Goal: Task Accomplishment & Management: Use online tool/utility

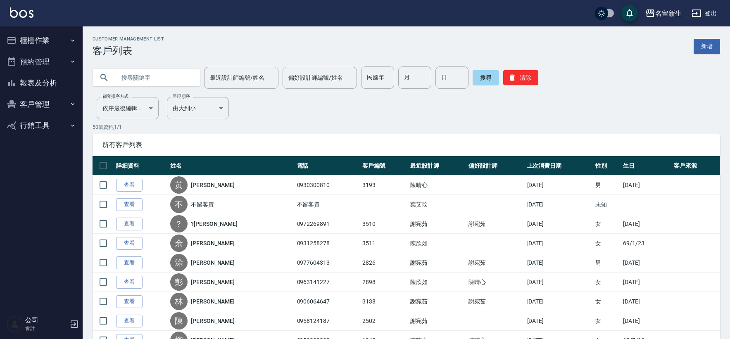
scroll to position [848, 0]
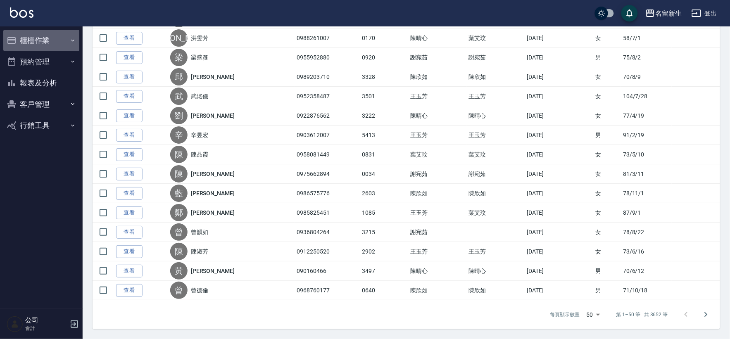
click at [52, 41] on button "櫃檯作業" at bounding box center [41, 40] width 76 height 21
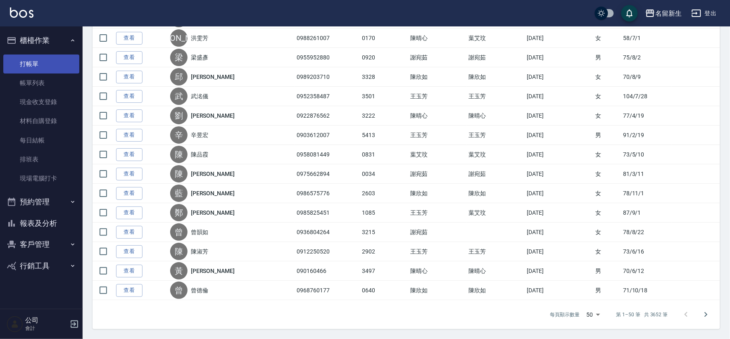
click at [57, 58] on link "打帳單" at bounding box center [41, 64] width 76 height 19
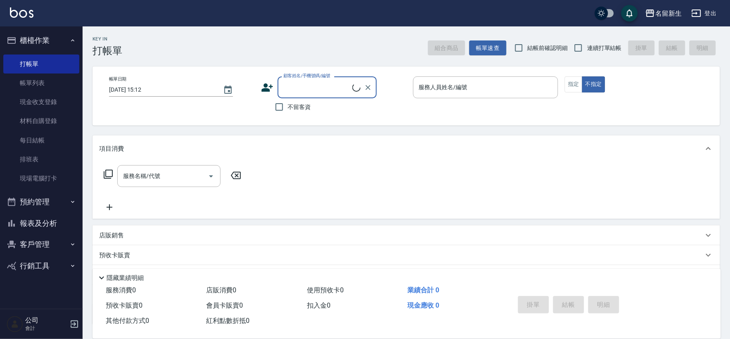
click at [572, 65] on div "Key In 打帳單 組合商品 帳單速查 結帳前確認明細 連續打單結帳 掛單 結帳 明細 帳單日期 [DATE] 15:12 顧客姓名/手機號碼/編號 顧客姓…" at bounding box center [406, 214] width 647 height 377
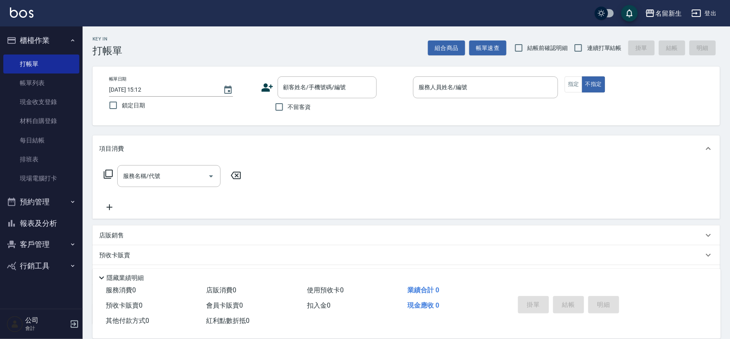
drag, startPoint x: 594, startPoint y: 56, endPoint x: 594, endPoint y: 34, distance: 21.9
click at [594, 50] on label "連續打單結帳" at bounding box center [596, 47] width 52 height 17
click at [587, 50] on input "連續打單結帳" at bounding box center [578, 47] width 17 height 17
checkbox input "true"
click at [267, 91] on icon at bounding box center [268, 87] width 12 height 8
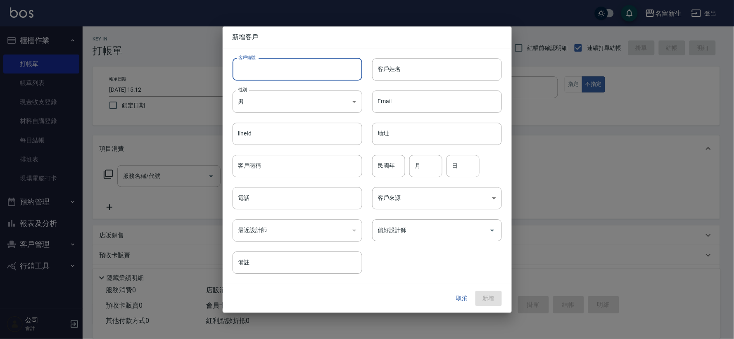
click at [278, 76] on input "客戶編號" at bounding box center [298, 69] width 130 height 22
type input "3515"
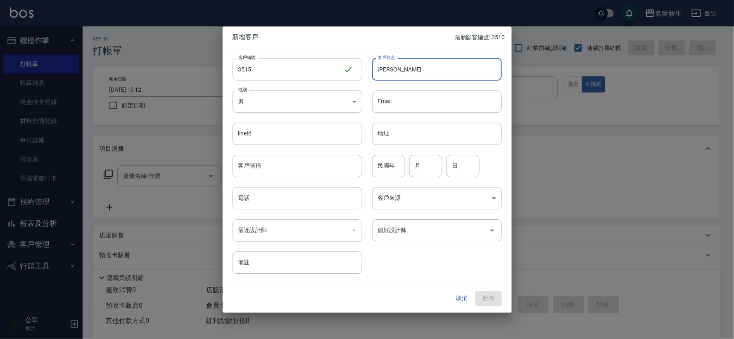
type input "[PERSON_NAME]"
type input "81"
type input "08"
type input "19"
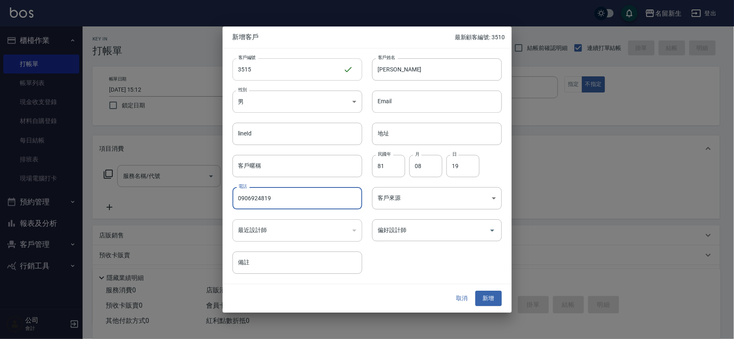
type input "0906924819"
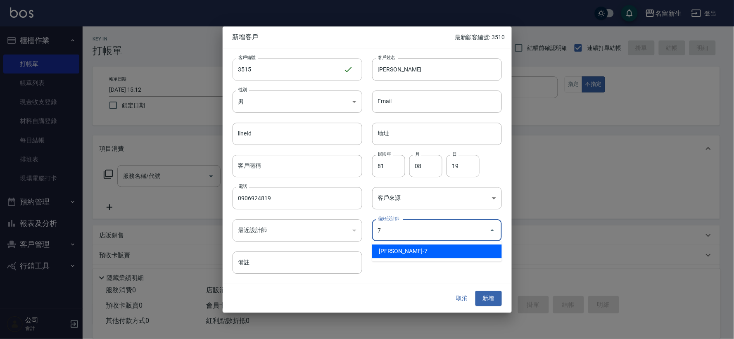
type input "陳晴心"
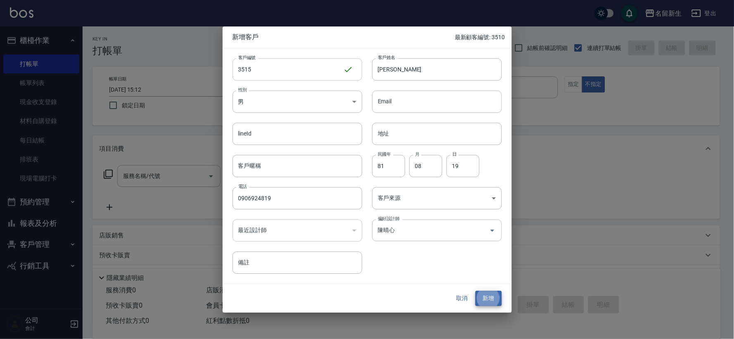
click at [476, 291] on button "新增" at bounding box center [489, 298] width 26 height 15
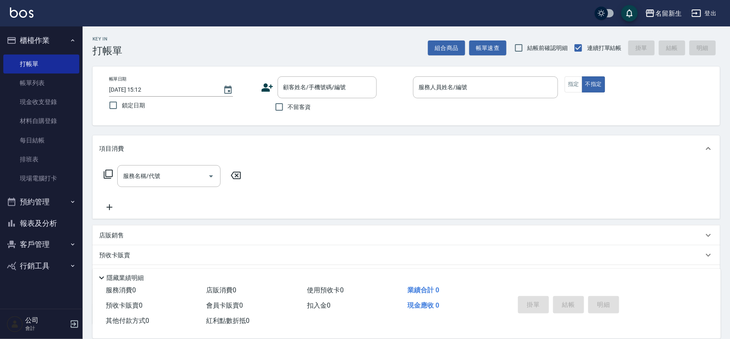
click at [272, 45] on div "Key In 打帳單 組合商品 帳單速查 結帳前確認明細 連續打單結帳 掛單 結帳 明細" at bounding box center [402, 41] width 638 height 30
click at [275, 86] on div "顧客姓名/手機號碼/編號 顧客姓名/手機號碼/編號" at bounding box center [333, 87] width 145 height 22
click at [262, 85] on icon at bounding box center [267, 87] width 12 height 12
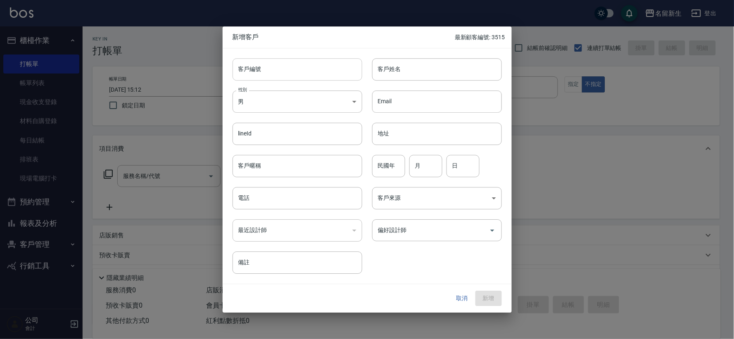
click at [281, 60] on input "客戶編號" at bounding box center [298, 69] width 130 height 22
type input "3514"
type input "[PERSON_NAME]?慈"
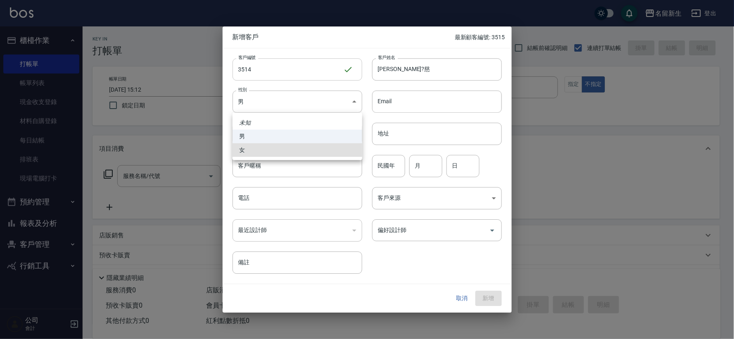
type input "[DEMOGRAPHIC_DATA]"
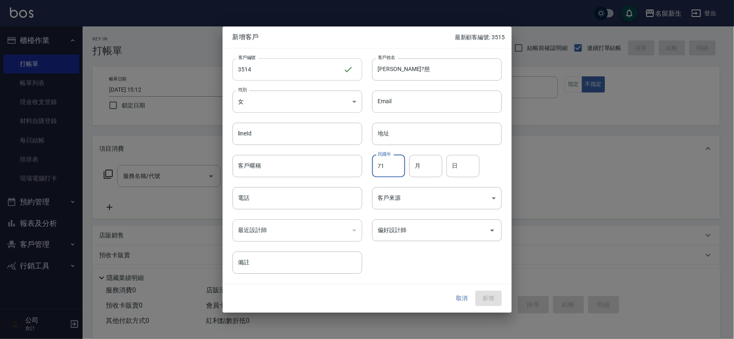
type input "71"
type input "11"
type input "07"
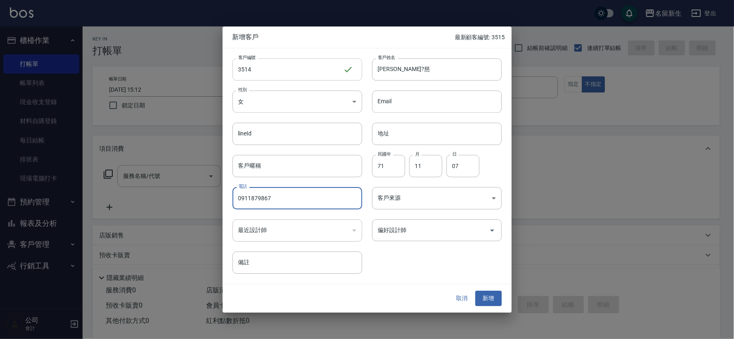
type input "0911879867"
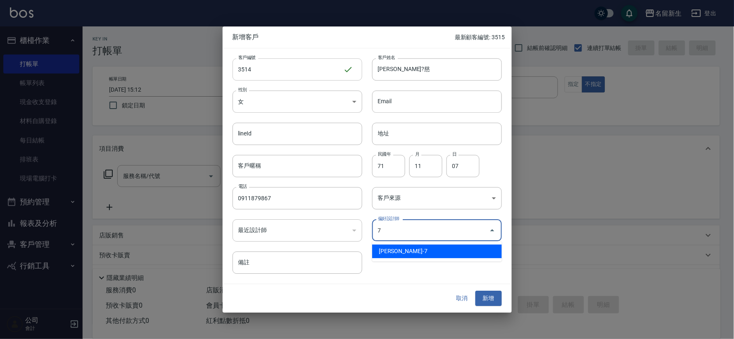
type input "陳晴心"
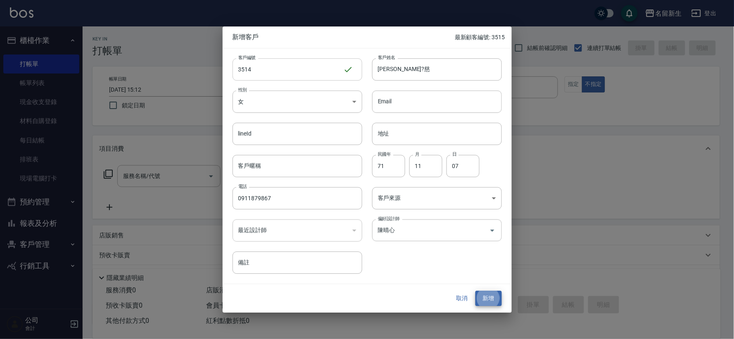
click at [476, 291] on button "新增" at bounding box center [489, 298] width 26 height 15
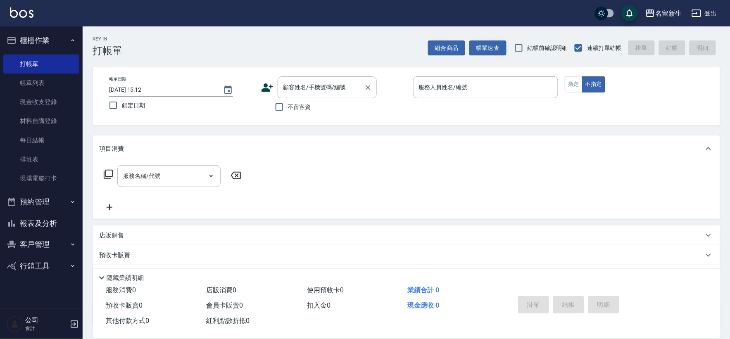
click at [300, 90] on div "顧客姓名/手機號碼/編號 顧客姓名/手機號碼/編號" at bounding box center [327, 87] width 99 height 22
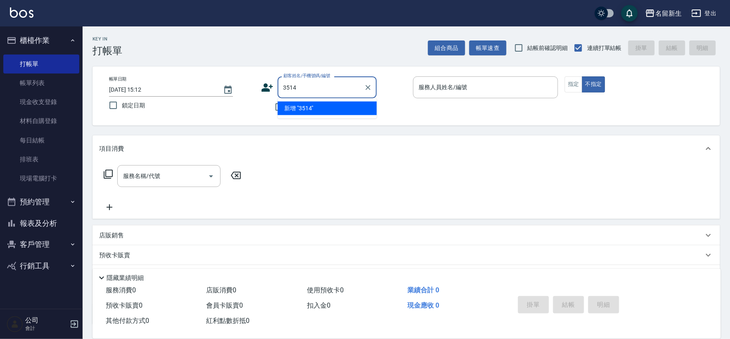
type input "3514"
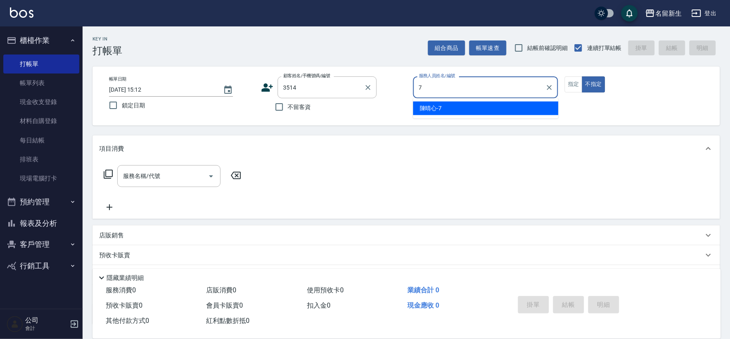
type input "7"
type button "false"
type input "[PERSON_NAME]-7"
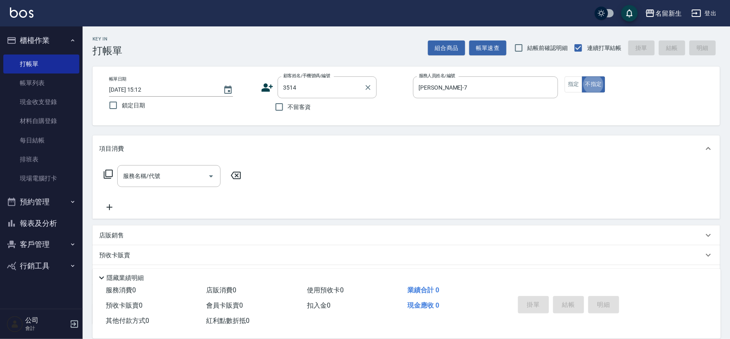
type input "[PERSON_NAME]?慈/0911879867/3514"
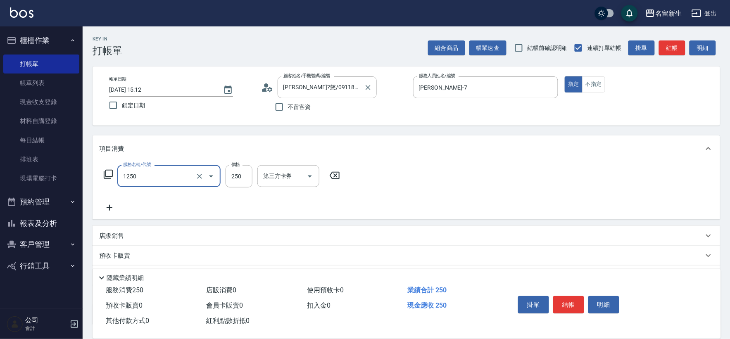
type input "洗髮250(1250)"
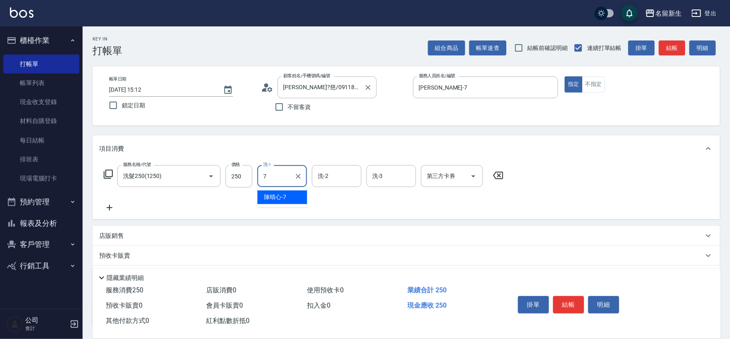
type input "[PERSON_NAME]-7"
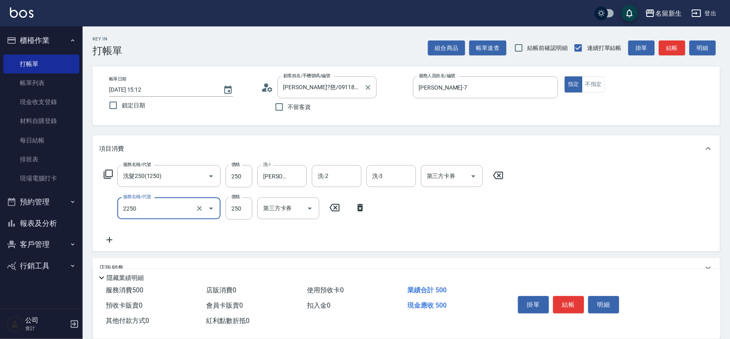
type input "剪髮(2250)"
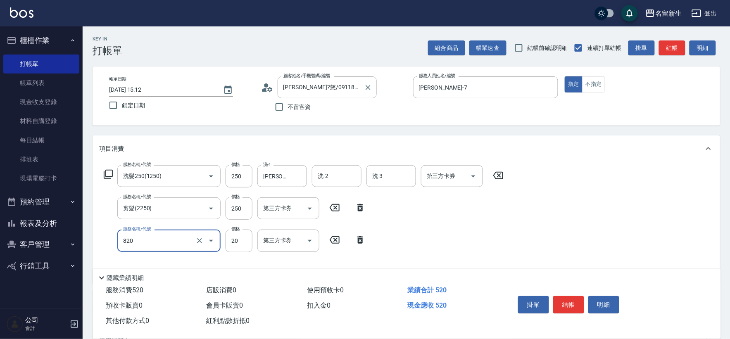
type input "潤絲(820)"
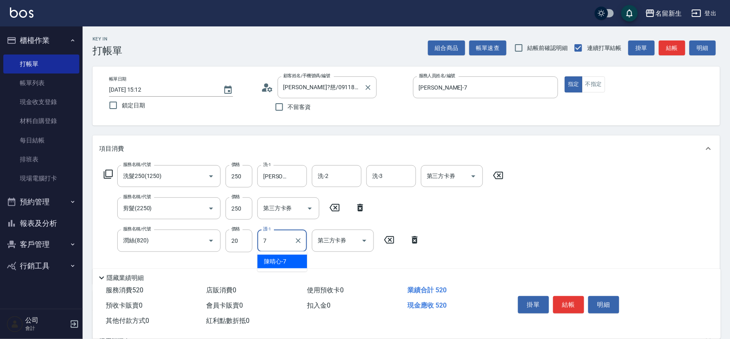
type input "[PERSON_NAME]-7"
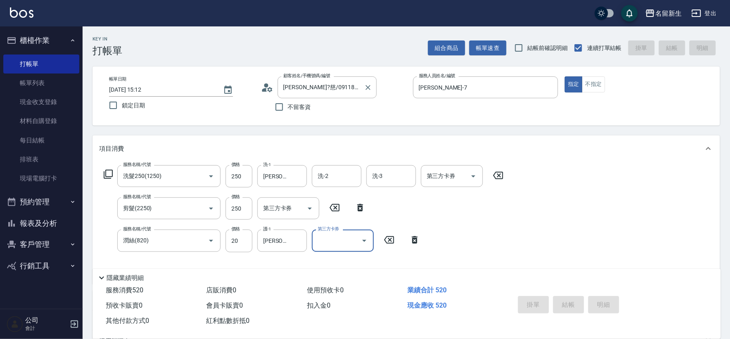
type input "[DATE] 15:13"
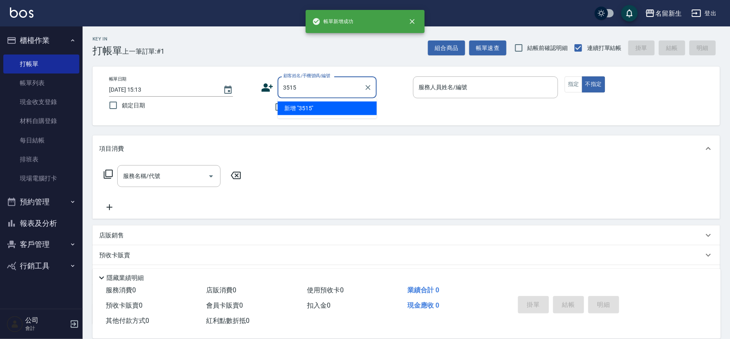
type input "3515"
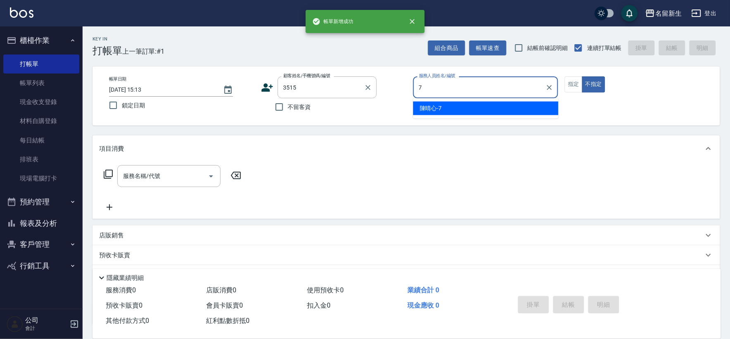
type input "[PERSON_NAME]-7"
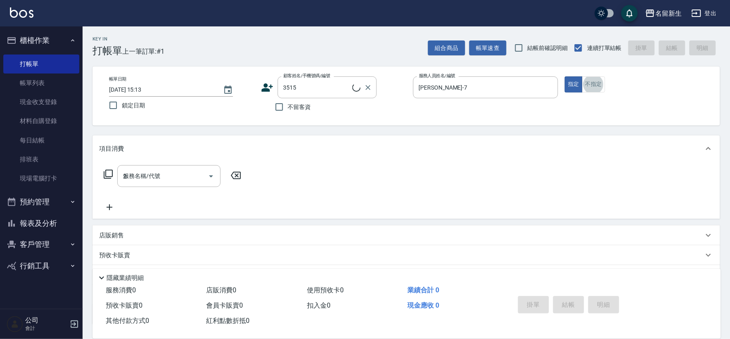
type input "22"
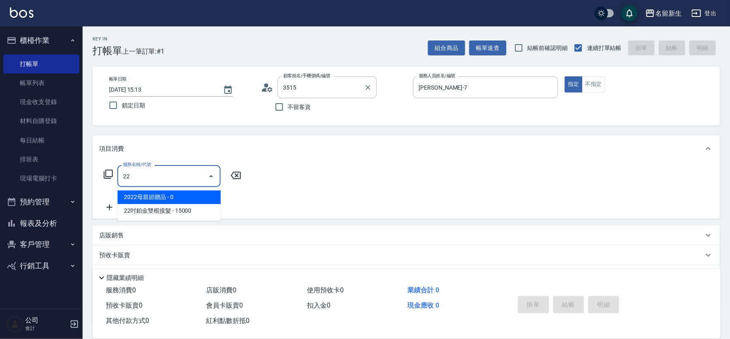
type input "[PERSON_NAME]/0906924819/3515"
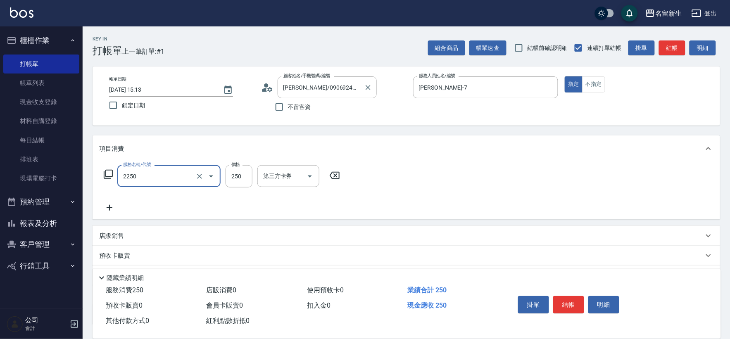
type input "剪髮(2250)"
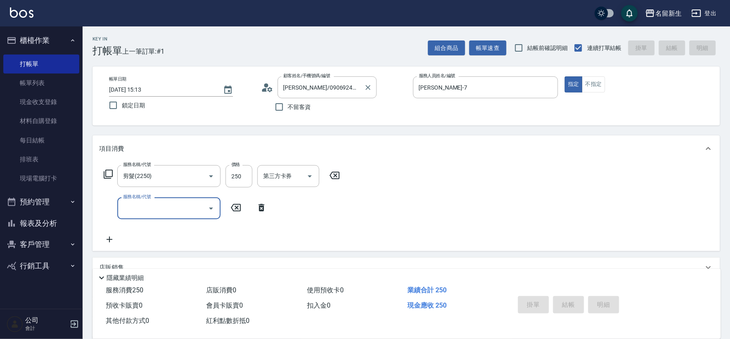
type input "[DATE] 15:14"
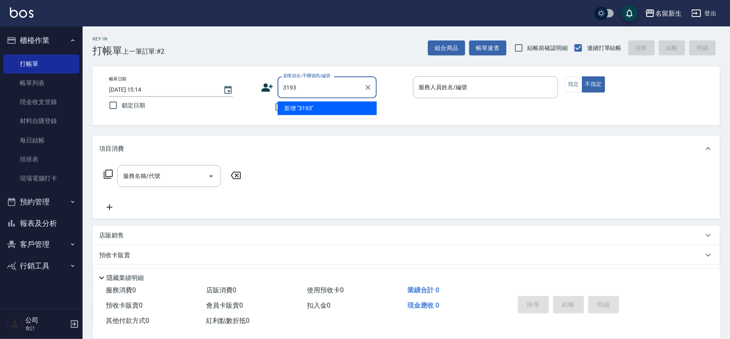
type input "3193"
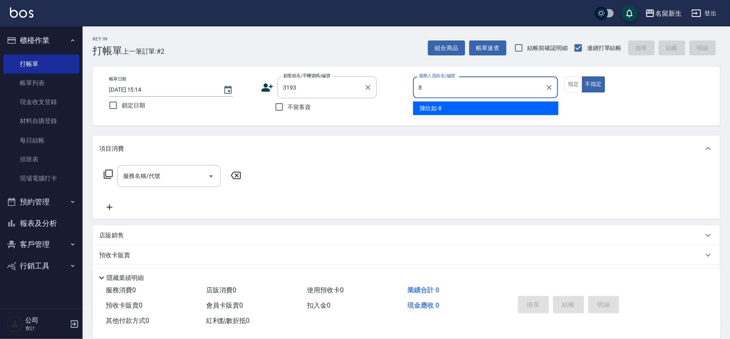
type input "[PERSON_NAME]-8"
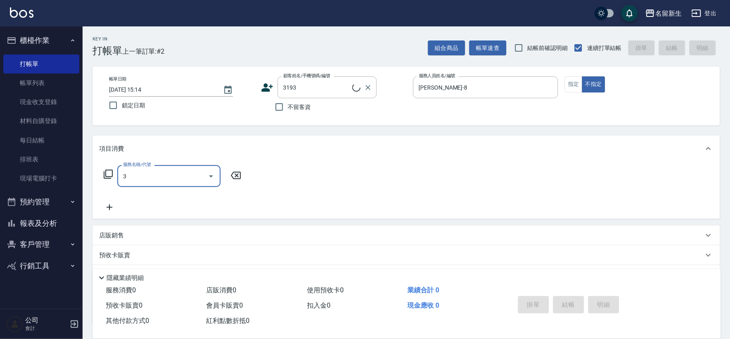
type input "31"
type input "[PERSON_NAME]/0930300810/3193"
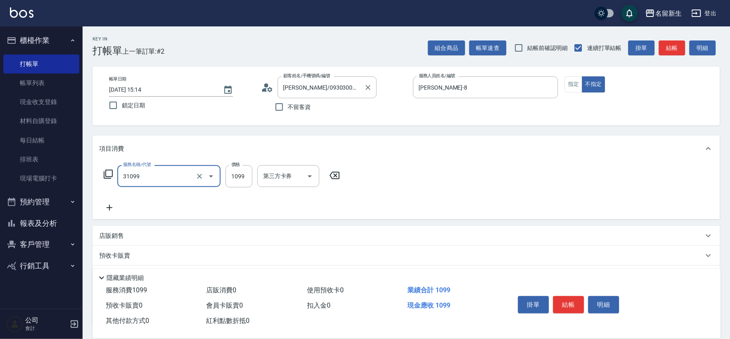
type input "公司活動/早鳥(31099)"
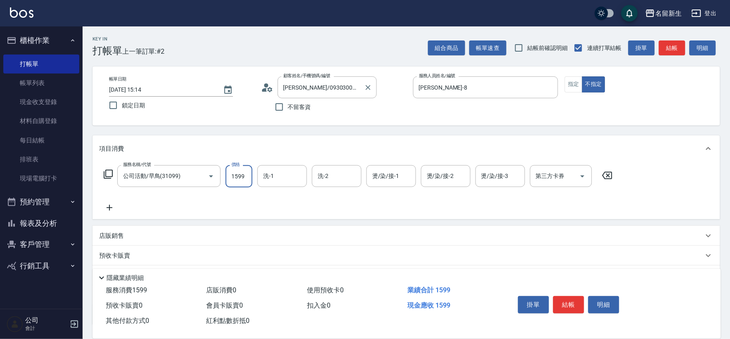
type input "1599"
type input "[PERSON_NAME]-18"
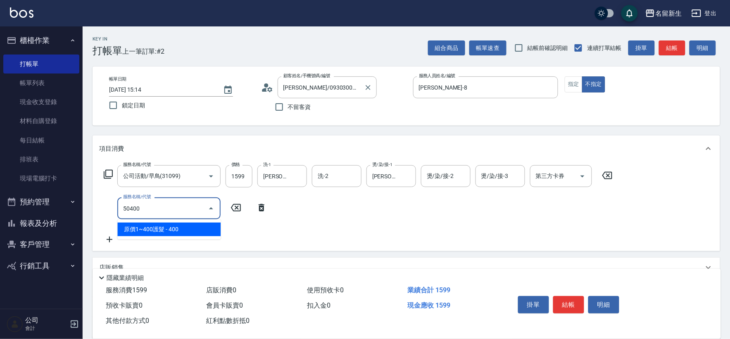
type input "原價1~400護髮(50400)"
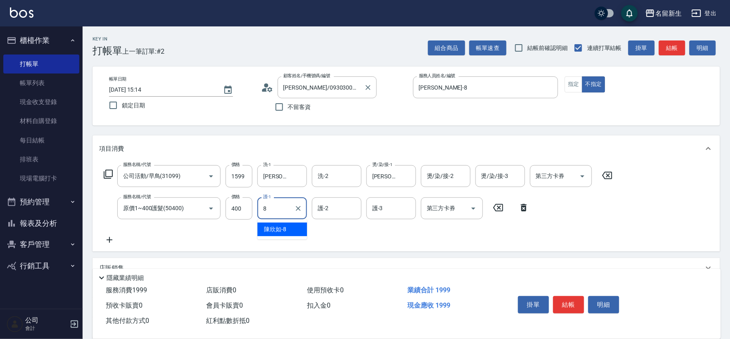
type input "[PERSON_NAME]-8"
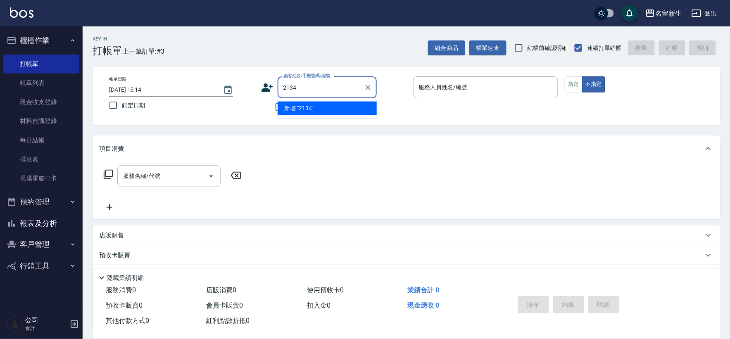
type input "2134"
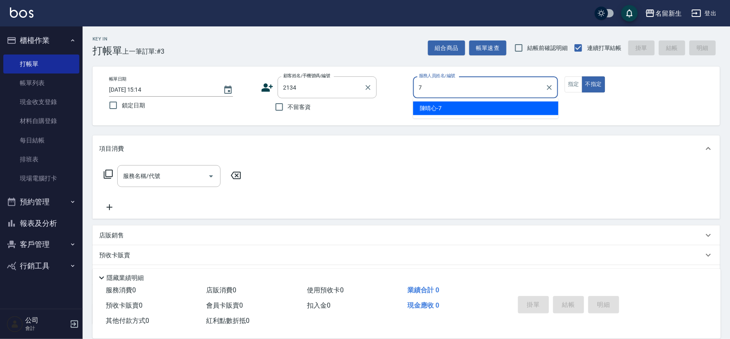
type input "7"
type input "[PERSON_NAME]/0979804688/2134"
type input "[PERSON_NAME]-7"
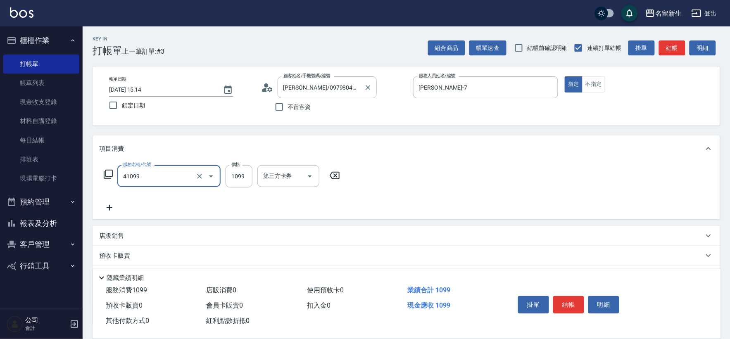
type input "公司活動/早鳥(41099)"
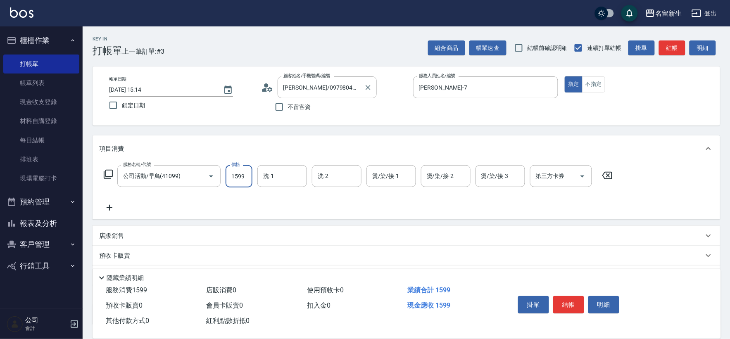
type input "1599"
type input "[PERSON_NAME]-18"
click at [242, 176] on input "1599" at bounding box center [239, 176] width 27 height 22
type input "1999"
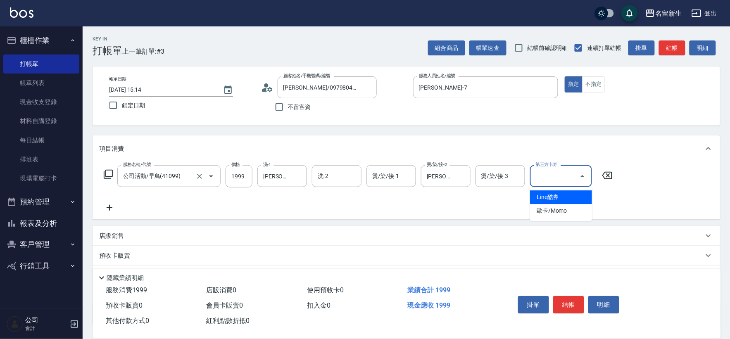
type input "Line酷券"
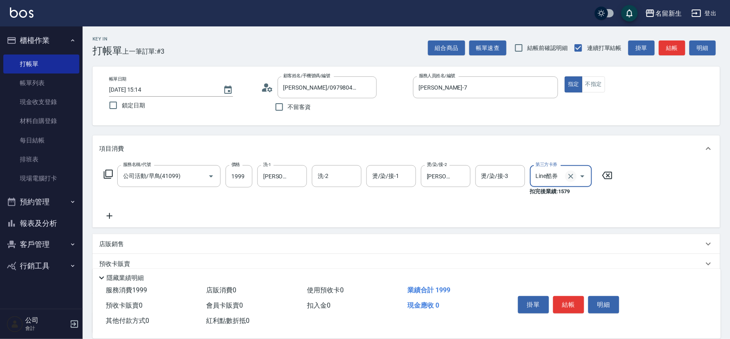
click at [574, 179] on icon "Clear" at bounding box center [571, 176] width 8 height 8
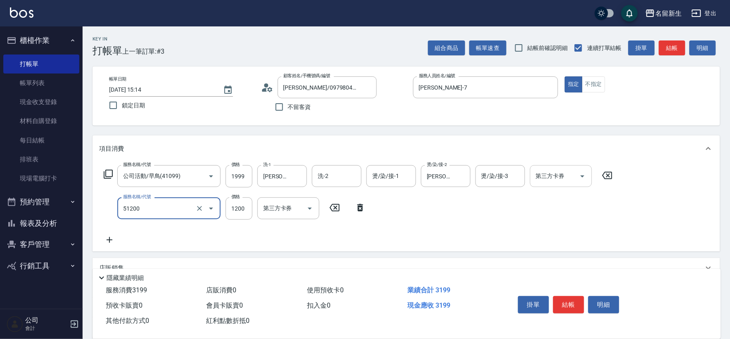
type input "原價801~1200護髮(51200)"
type input "800"
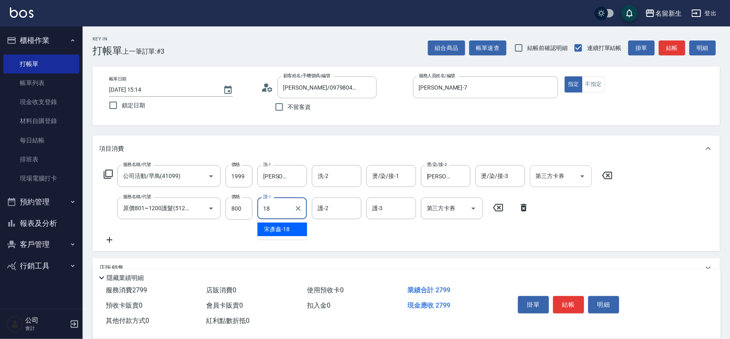
type input "[PERSON_NAME]-18"
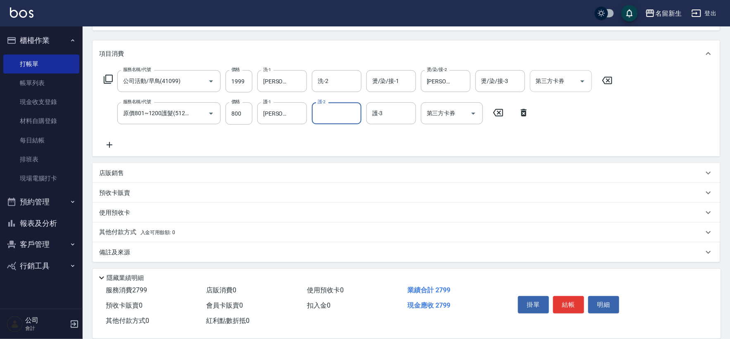
scroll to position [97, 0]
click at [133, 224] on div "其他付款方式 入金可用餘額: 0" at bounding box center [407, 231] width 628 height 20
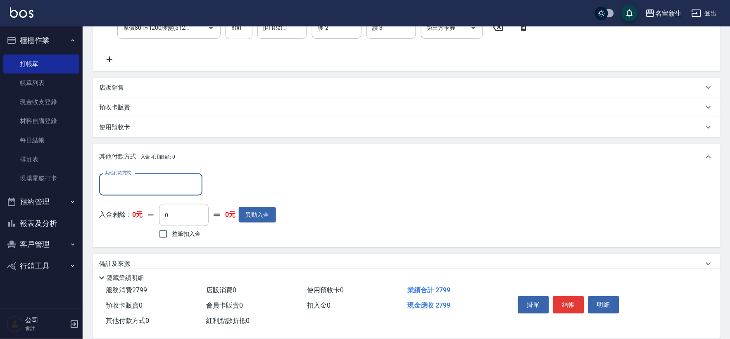
scroll to position [184, 0]
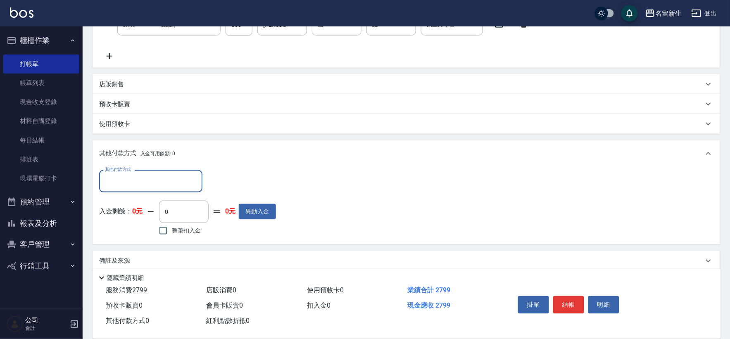
click at [141, 170] on div "其他付款方式" at bounding box center [150, 181] width 103 height 22
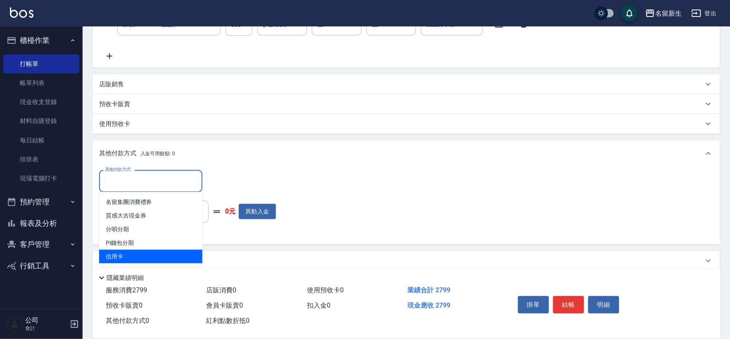
drag, startPoint x: 130, startPoint y: 255, endPoint x: 178, endPoint y: 232, distance: 54.0
click at [130, 255] on span "信用卡" at bounding box center [150, 257] width 103 height 14
type input "信用卡"
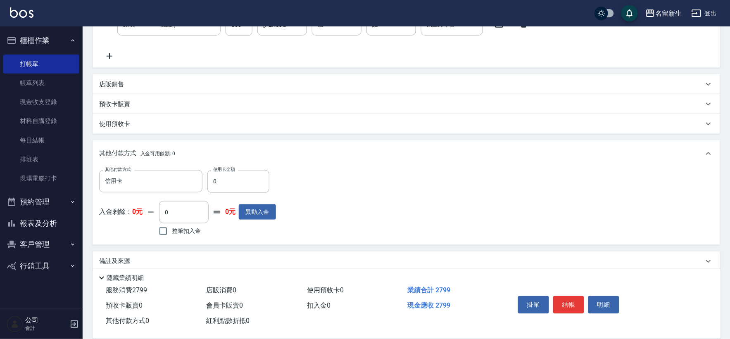
click at [251, 166] on div "其他付款方式 入金可用餘額: 0" at bounding box center [407, 153] width 628 height 26
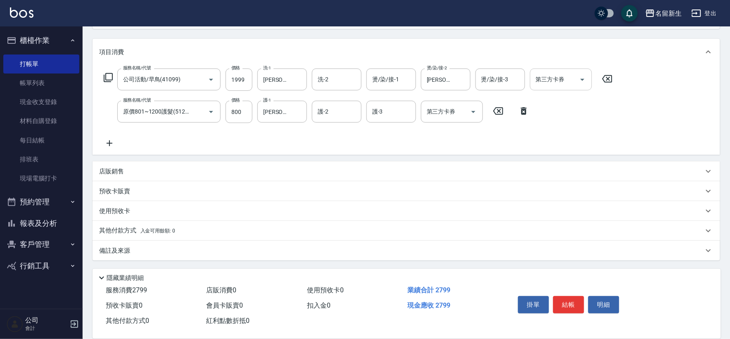
scroll to position [97, 0]
click at [138, 236] on div "其他付款方式 入金可用餘額: 0" at bounding box center [407, 231] width 628 height 20
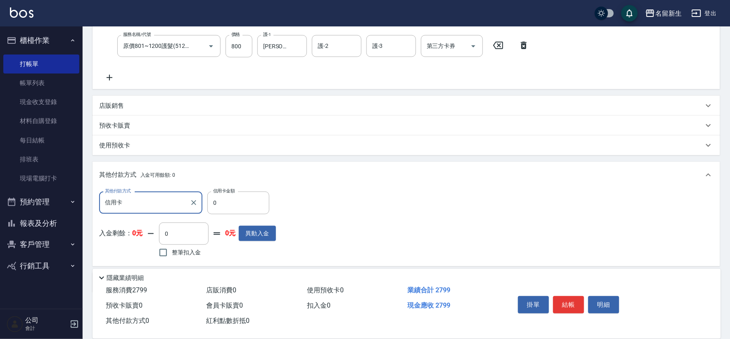
scroll to position [194, 0]
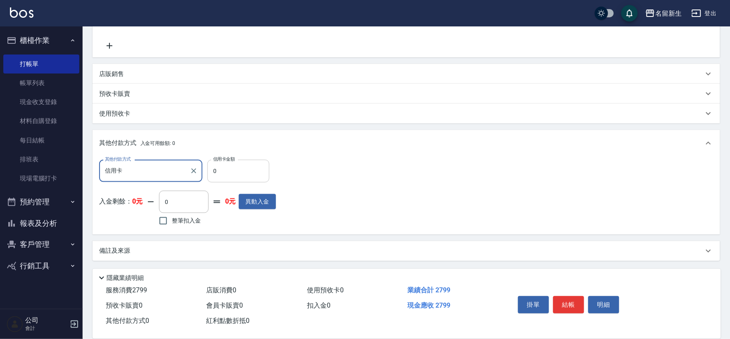
click at [234, 174] on input "0" at bounding box center [238, 171] width 62 height 22
type input "2799"
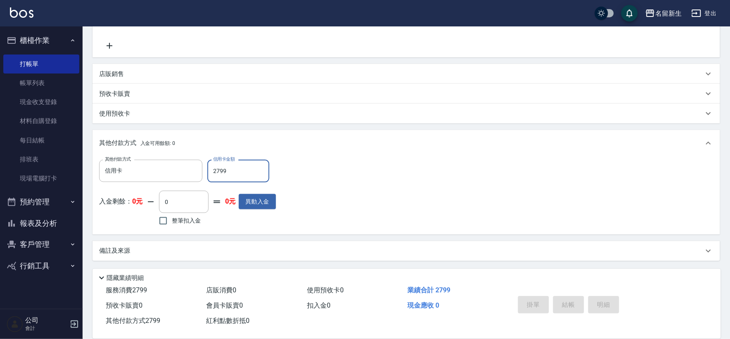
type input "[DATE] 15:15"
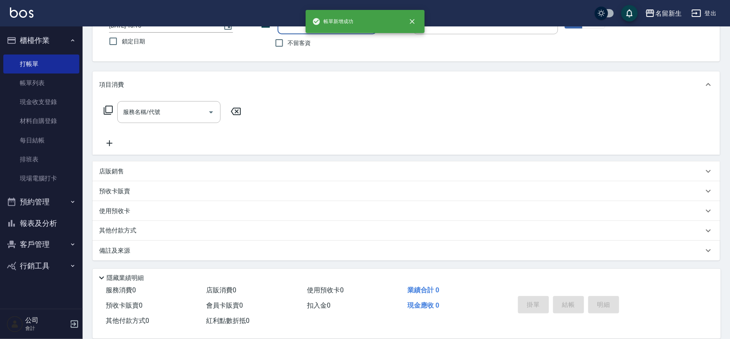
scroll to position [0, 0]
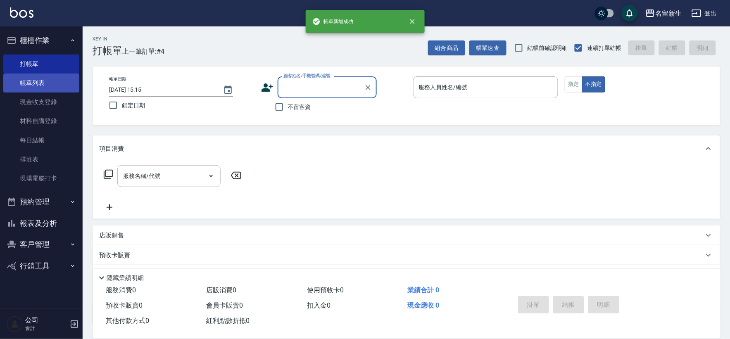
click at [31, 81] on link "帳單列表" at bounding box center [41, 83] width 76 height 19
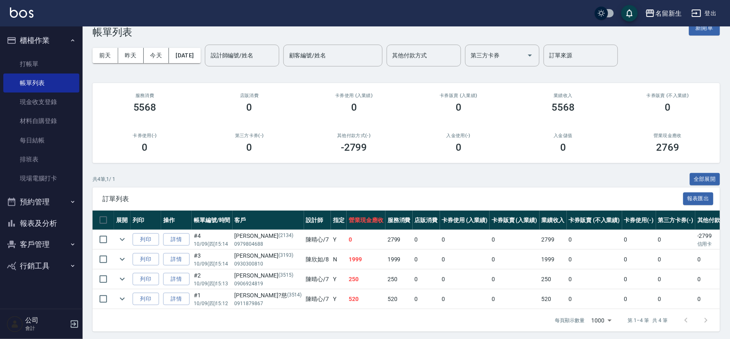
scroll to position [28, 0]
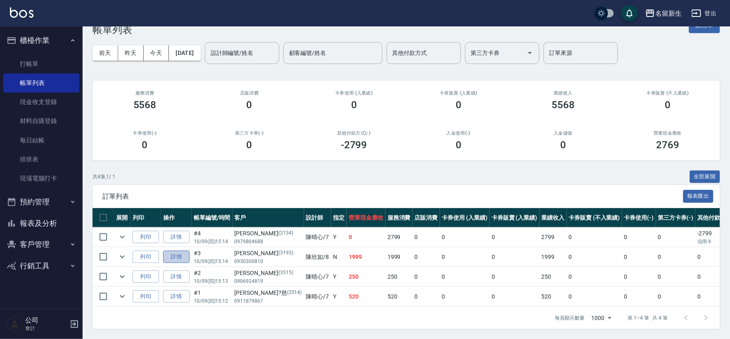
click at [172, 251] on link "詳情" at bounding box center [176, 257] width 26 height 13
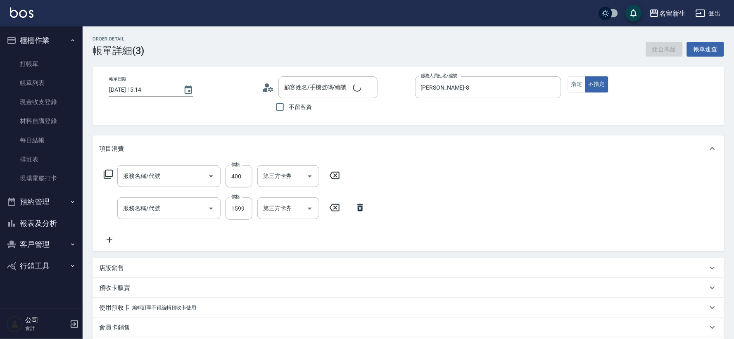
type input "[DATE] 15:14"
type input "[PERSON_NAME]-8"
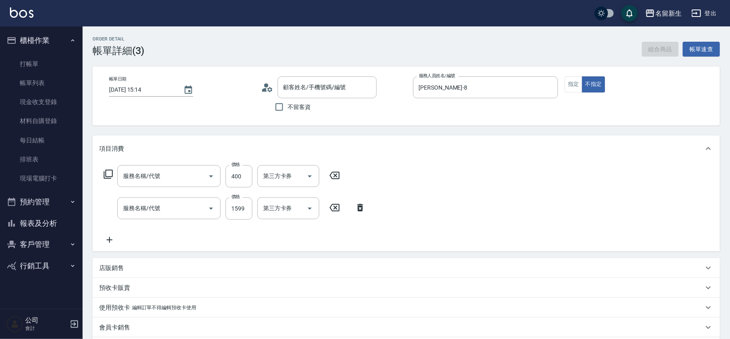
type input "原價1~400護髮(50400)"
type input "公司活動/早鳥(31099)"
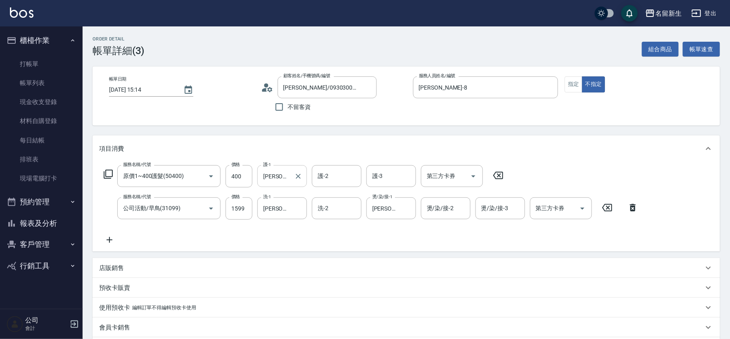
type input "[PERSON_NAME]/0930300810/3193"
click at [287, 181] on input "[PERSON_NAME]-8" at bounding box center [276, 176] width 30 height 14
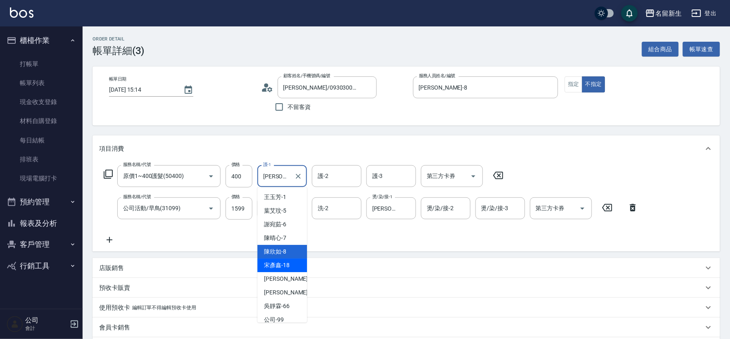
click at [283, 267] on span "[PERSON_NAME]-18" at bounding box center [277, 265] width 26 height 9
type input "[PERSON_NAME]-18"
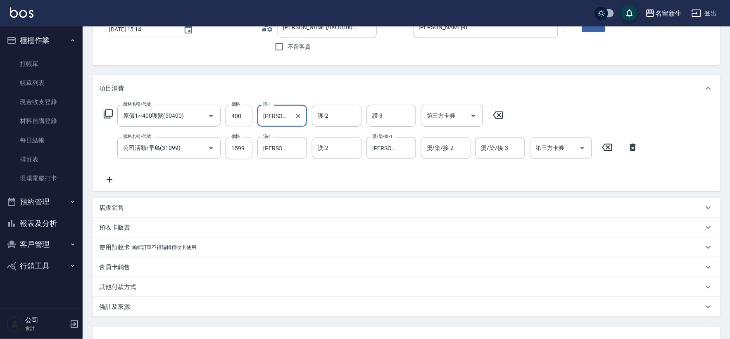
scroll to position [126, 0]
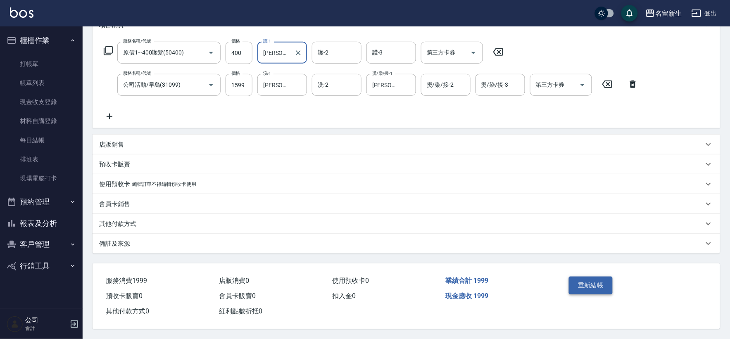
click at [609, 281] on button "重新結帳" at bounding box center [591, 285] width 44 height 17
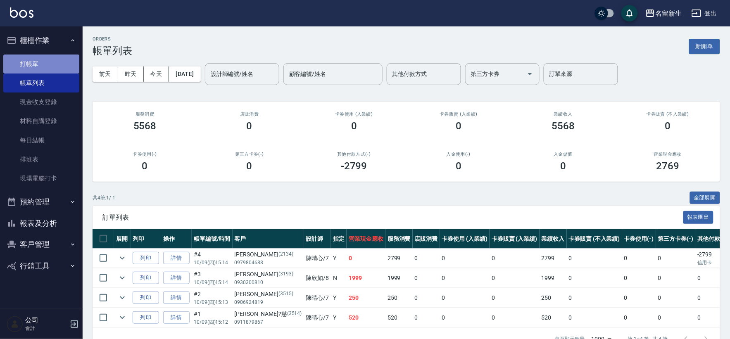
click at [41, 69] on link "打帳單" at bounding box center [41, 64] width 76 height 19
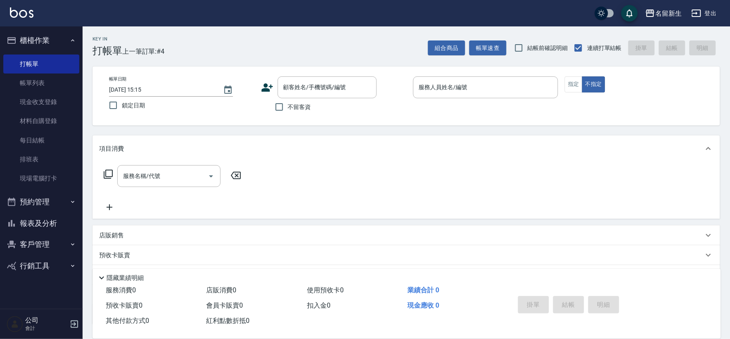
click at [301, 118] on div "帳單日期 [DATE] 15:15 鎖定日期 顧客姓名/手機號碼/編號 顧客姓名/手機號碼/編號 不留客資 服務人員姓名/編號 服務人員姓名/編號 指定 不指定" at bounding box center [407, 96] width 628 height 59
click at [296, 108] on span "不留客資" at bounding box center [299, 107] width 23 height 9
click at [288, 108] on input "不留客資" at bounding box center [279, 106] width 17 height 17
checkbox input "true"
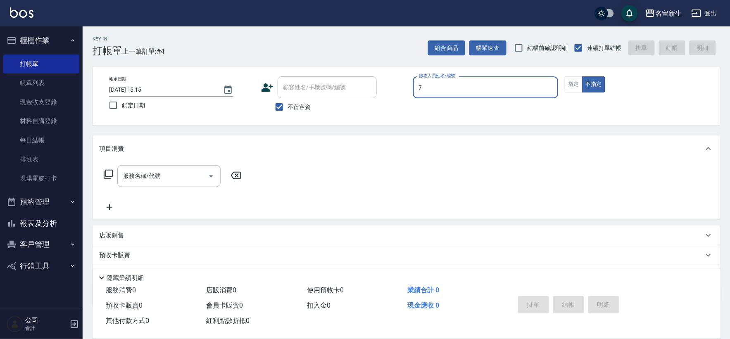
type input "[PERSON_NAME]-7"
type button "false"
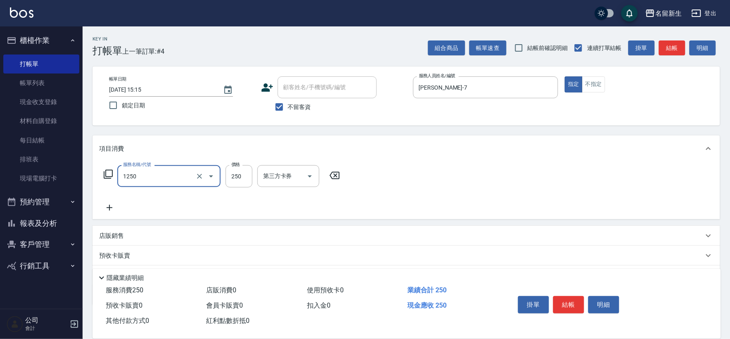
type input "洗髮250(1250)"
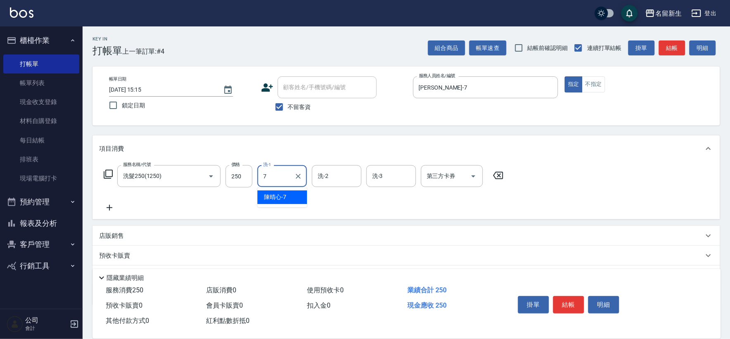
type input "[PERSON_NAME]-7"
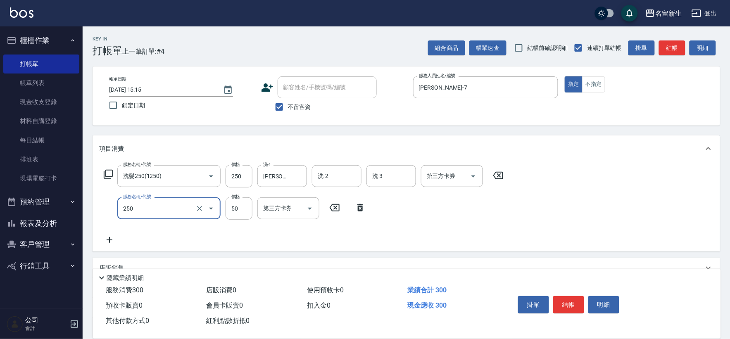
type input "剪瀏海(250)"
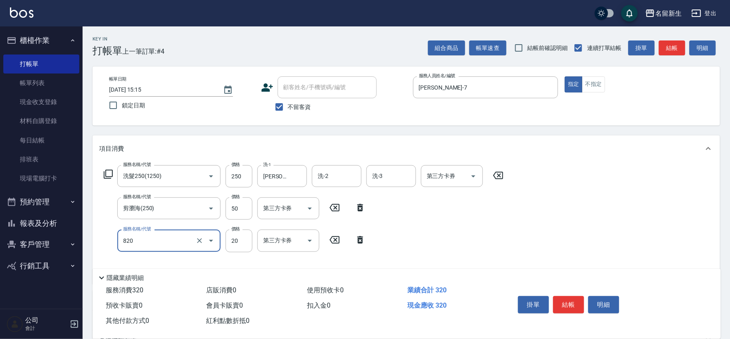
type input "潤絲(820)"
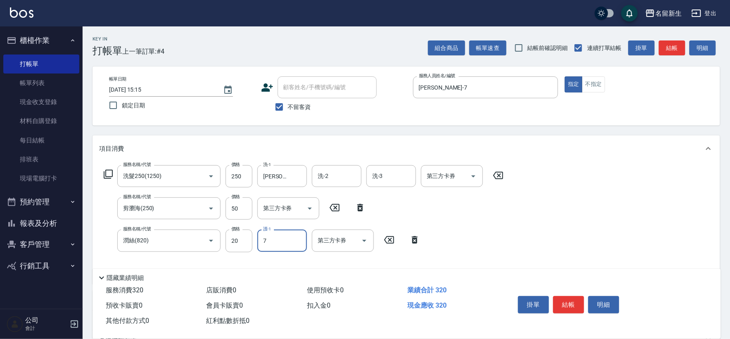
type input "[PERSON_NAME]-7"
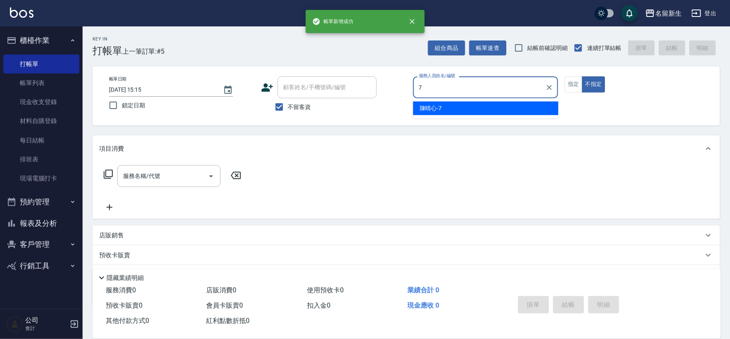
type input "[PERSON_NAME]-7"
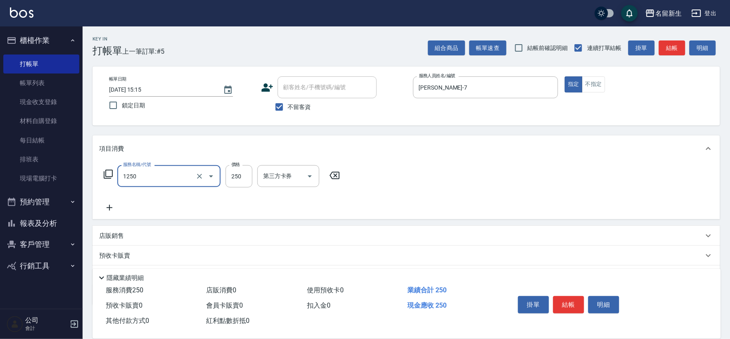
type input "洗髮250(1250)"
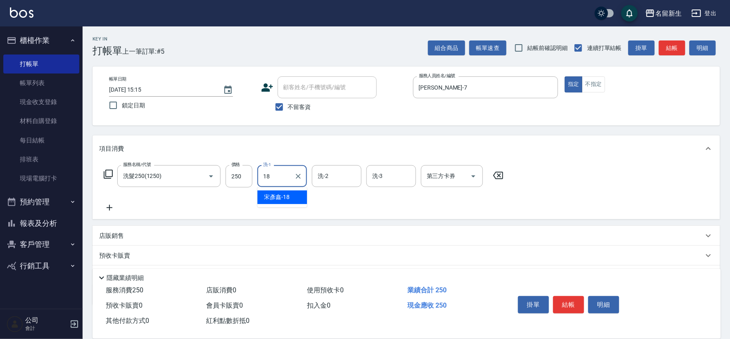
type input "[PERSON_NAME]-18"
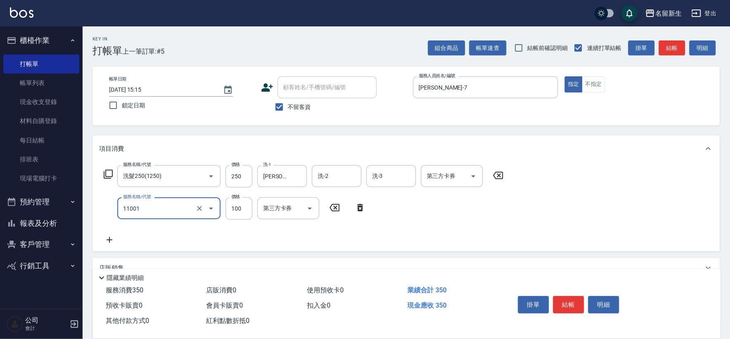
type input "瞬護(11001)"
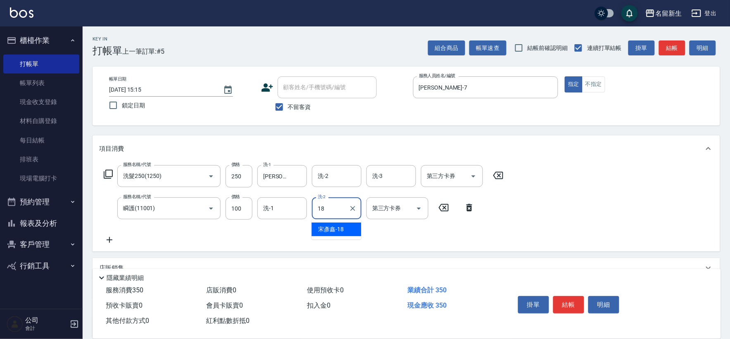
type input "[PERSON_NAME]-18"
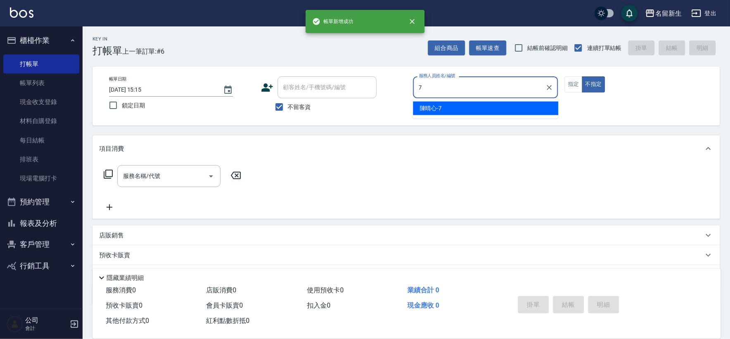
type input "[PERSON_NAME]-7"
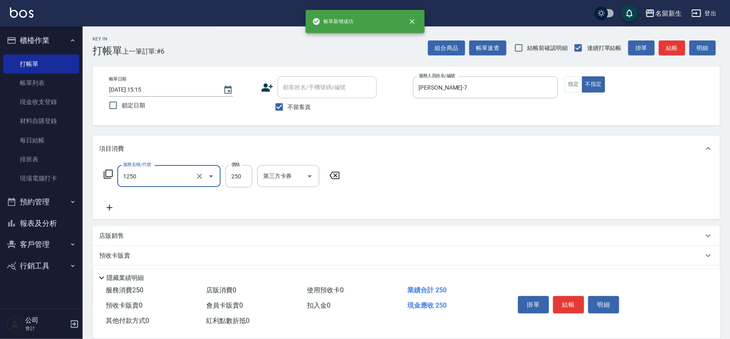
type input "洗髮250(1250)"
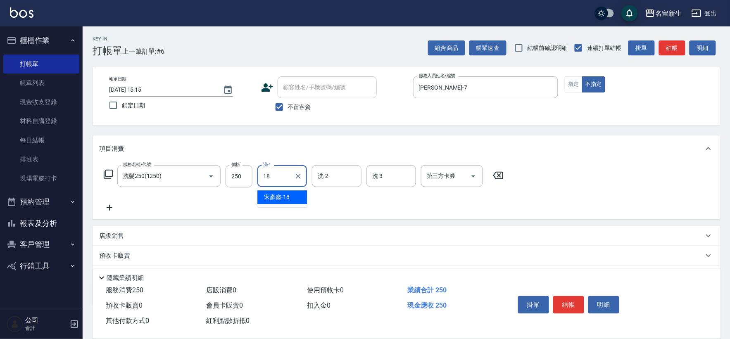
type input "[PERSON_NAME]-18"
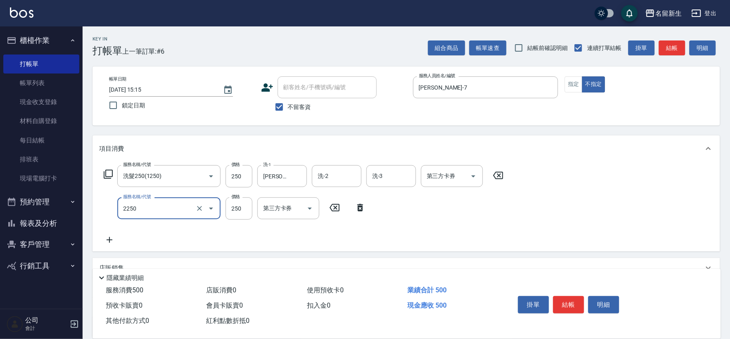
type input "剪髮(2250)"
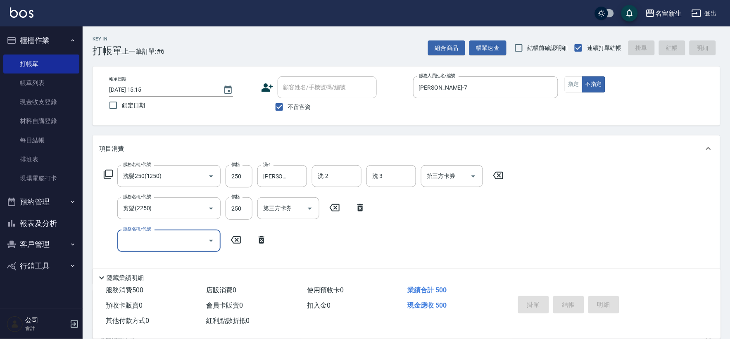
type input "[DATE] 15:16"
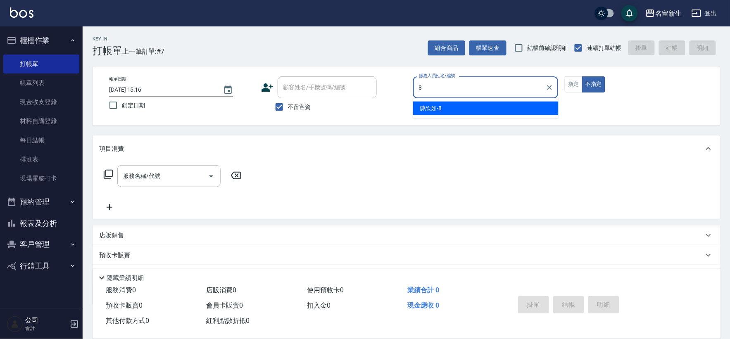
type input "[PERSON_NAME]-8"
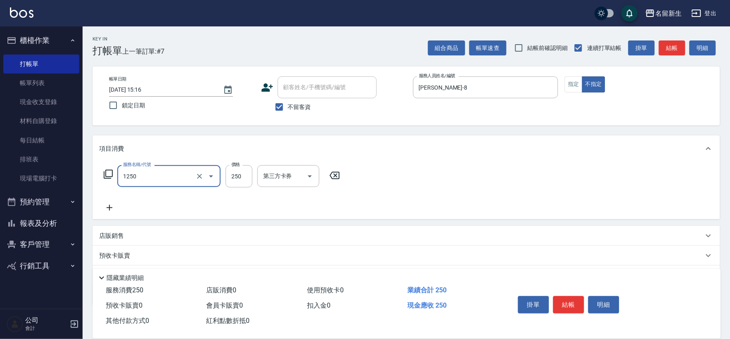
type input "洗髮250(1250)"
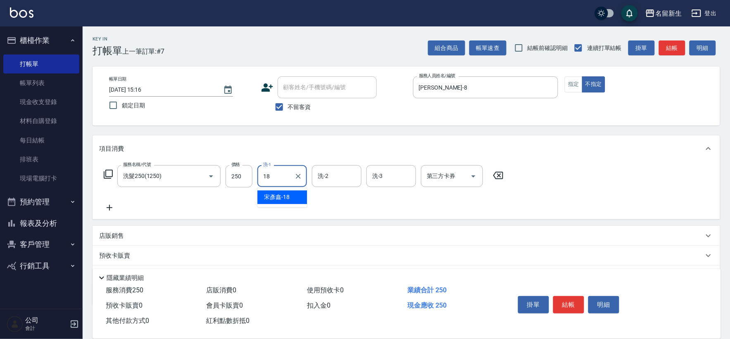
type input "[PERSON_NAME]-18"
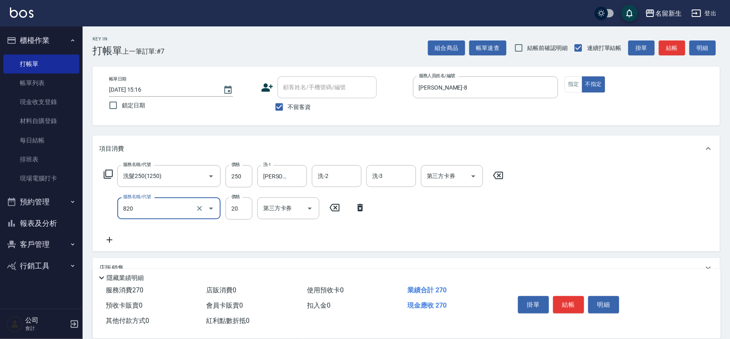
type input "潤絲(820)"
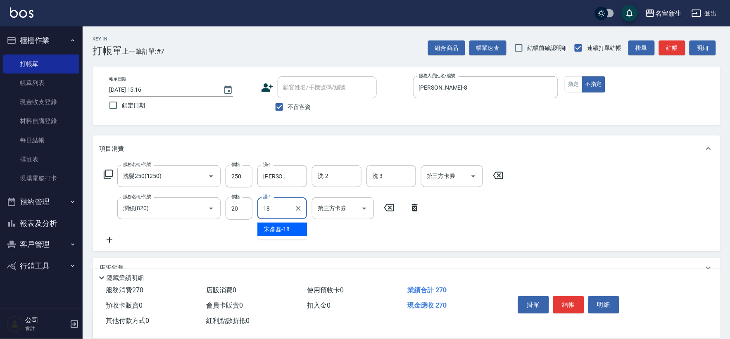
type input "[PERSON_NAME]-18"
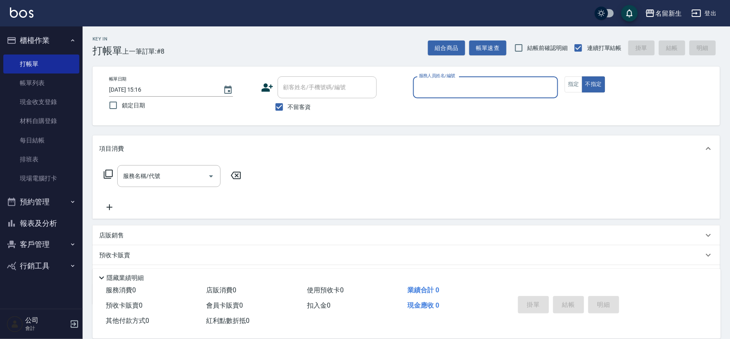
click at [43, 215] on button "報表及分析" at bounding box center [41, 223] width 76 height 21
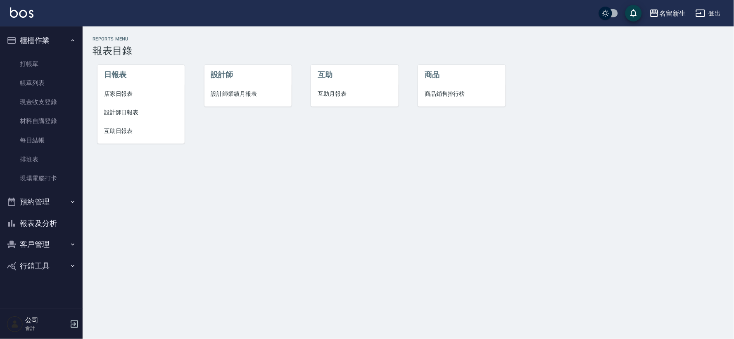
click at [233, 79] on li "設計師" at bounding box center [248, 75] width 87 height 20
click at [234, 90] on span "設計師業績月報表" at bounding box center [248, 94] width 74 height 9
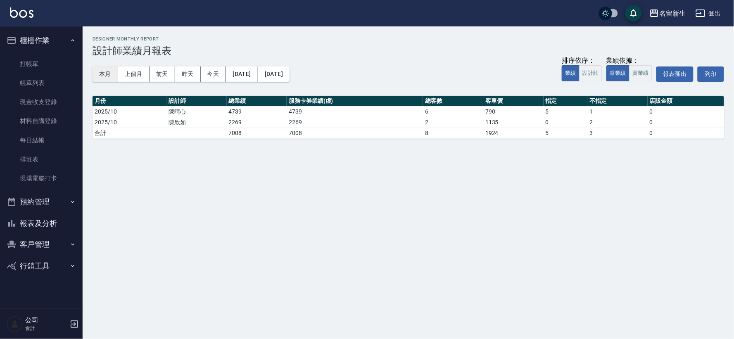
click at [107, 72] on button "本月" at bounding box center [106, 74] width 26 height 15
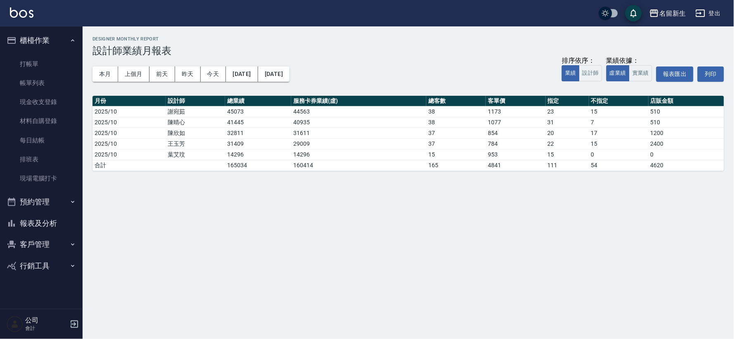
click at [24, 215] on button "報表及分析" at bounding box center [41, 223] width 76 height 21
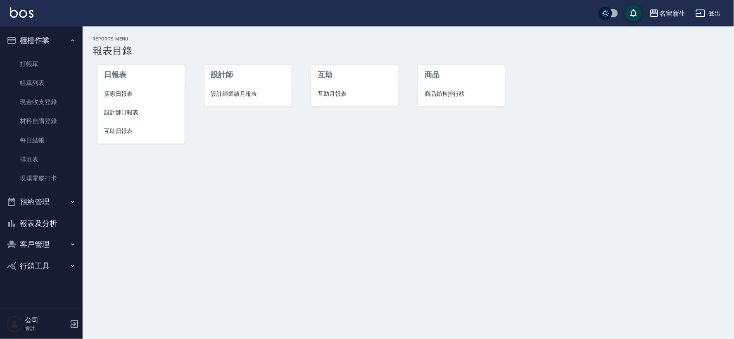
click at [125, 108] on span "設計師日報表" at bounding box center [141, 112] width 74 height 9
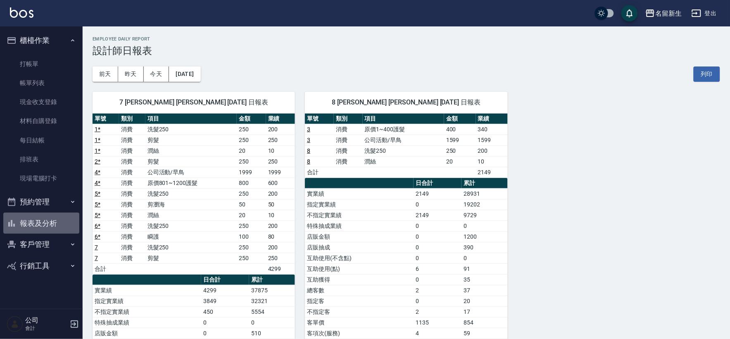
click at [62, 231] on button "報表及分析" at bounding box center [41, 223] width 76 height 21
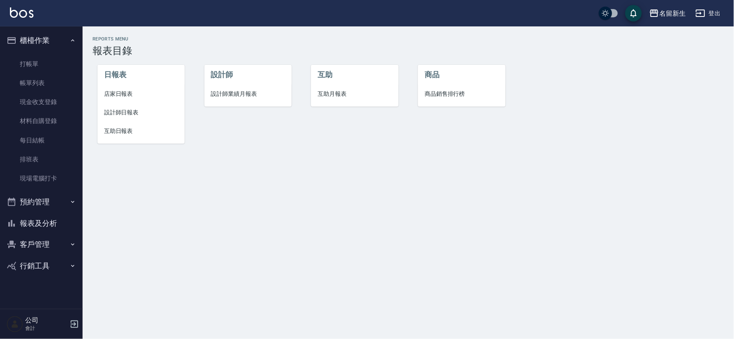
click at [57, 218] on button "報表及分析" at bounding box center [41, 223] width 76 height 21
click at [50, 240] on button "客戶管理" at bounding box center [41, 244] width 76 height 21
click at [64, 258] on ul "客戶列表 客資篩選匯出 卡券管理" at bounding box center [41, 287] width 76 height 64
click at [64, 262] on link "客戶列表" at bounding box center [41, 268] width 76 height 19
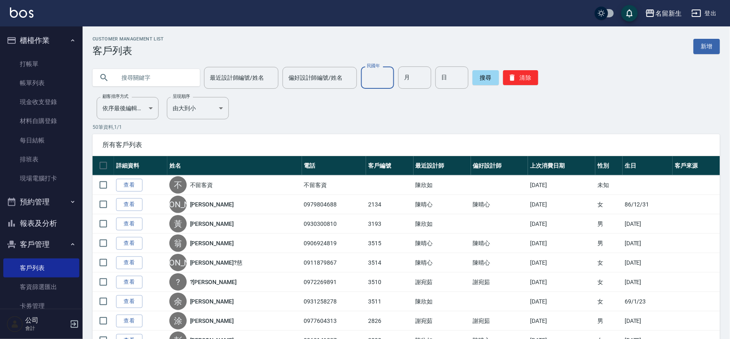
click at [370, 79] on input "民國年" at bounding box center [377, 78] width 33 height 22
type input "80"
type input "04"
type input "10"
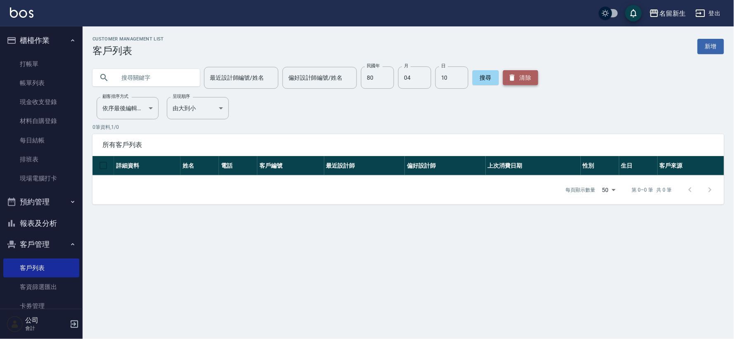
click at [512, 75] on icon "button" at bounding box center [512, 78] width 8 height 8
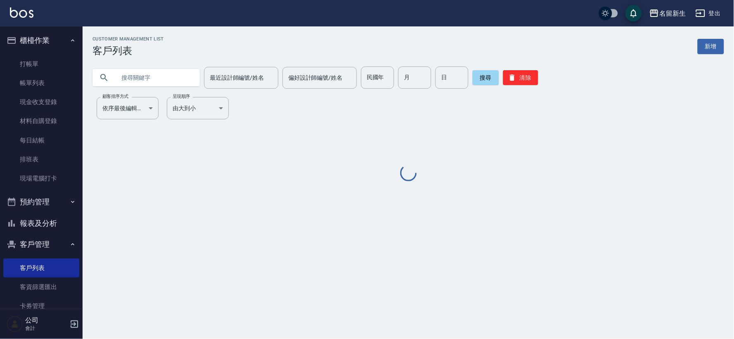
click at [174, 75] on input "text" at bounding box center [155, 78] width 78 height 22
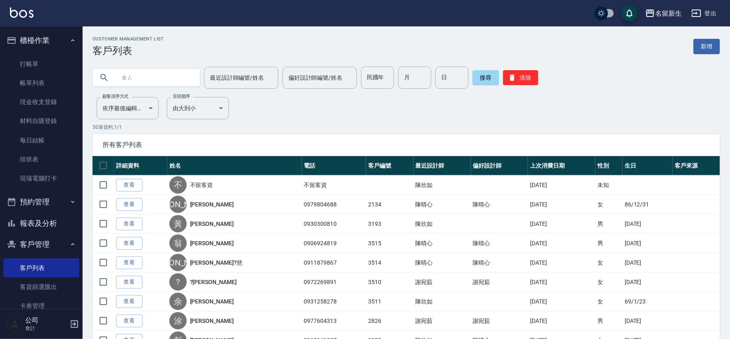
type input "正"
type input "[PERSON_NAME]"
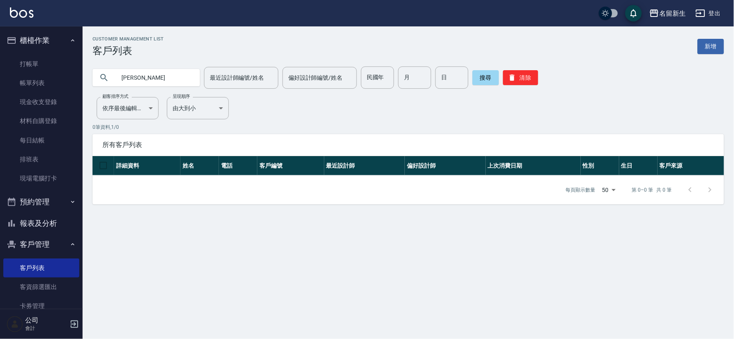
drag, startPoint x: 134, startPoint y: 81, endPoint x: 65, endPoint y: 2, distance: 105.1
click at [110, 81] on div "[PERSON_NAME]" at bounding box center [146, 77] width 107 height 17
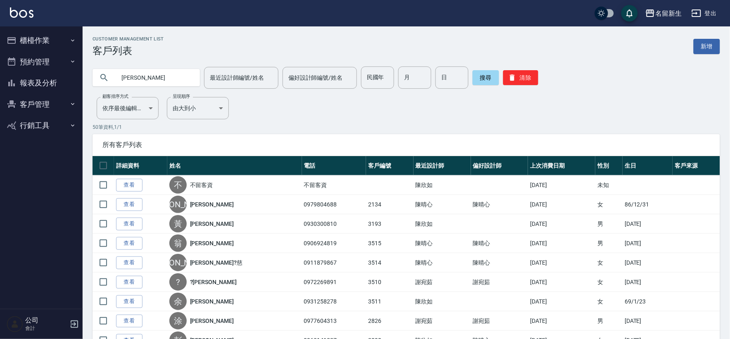
type input "[PERSON_NAME]"
